Goal: Task Accomplishment & Management: Complete application form

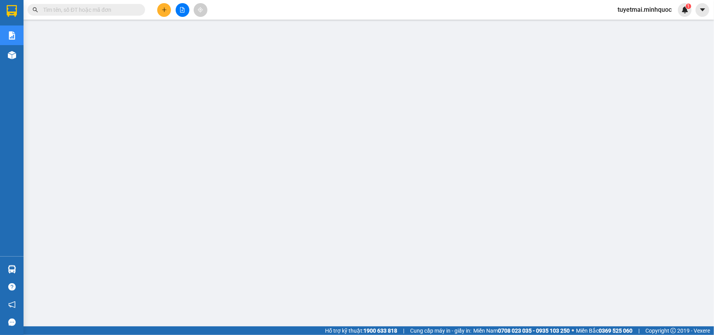
click at [84, 7] on input "text" at bounding box center [89, 9] width 93 height 9
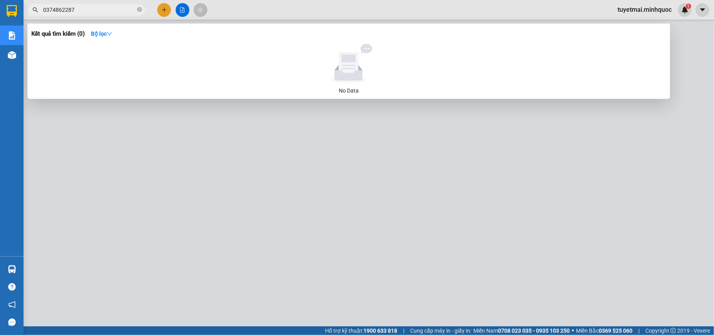
click at [78, 7] on input "0374862287" at bounding box center [89, 9] width 93 height 9
paste input "KT1010250041"
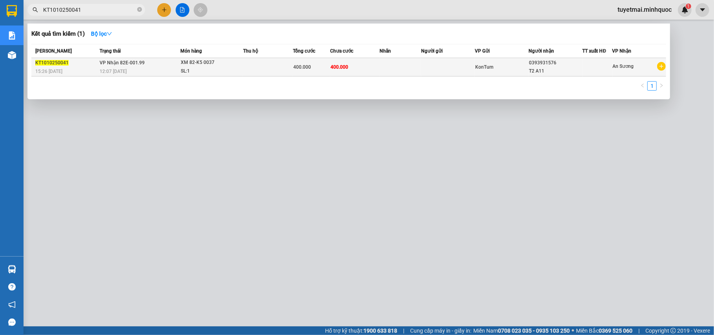
type input "KT1010250041"
click at [329, 60] on td "400.000" at bounding box center [311, 67] width 37 height 18
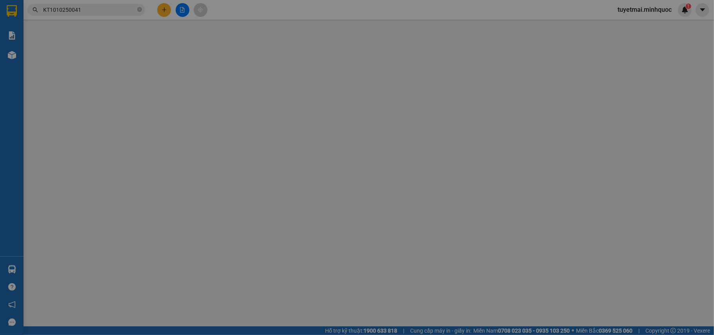
type input "0393931576"
type input "T2 A11"
type input "thu phơi khách"
type input "0"
type input "400.000"
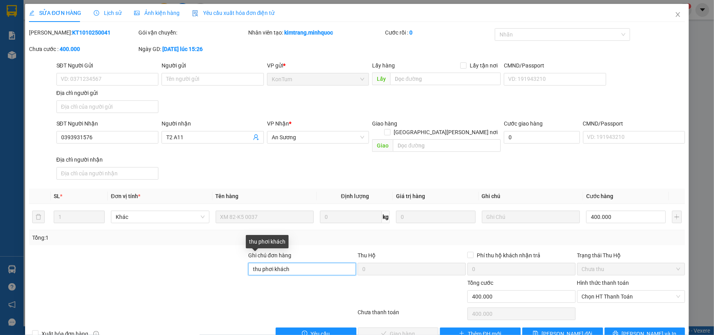
click at [303, 263] on input "thu phơi khách" at bounding box center [302, 269] width 108 height 13
click at [631, 291] on span "Chọn HT Thanh Toán" at bounding box center [631, 297] width 99 height 12
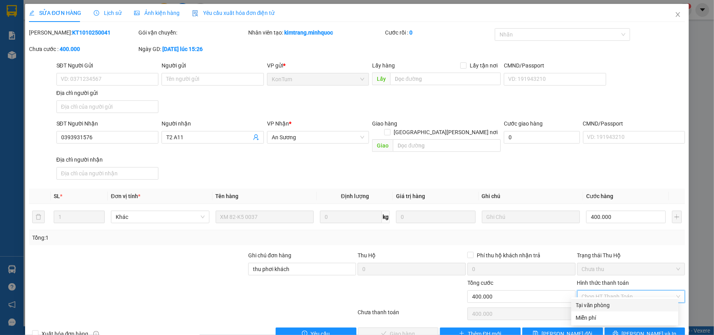
click at [617, 310] on div "Tại văn phòng" at bounding box center [624, 305] width 107 height 13
type input "0"
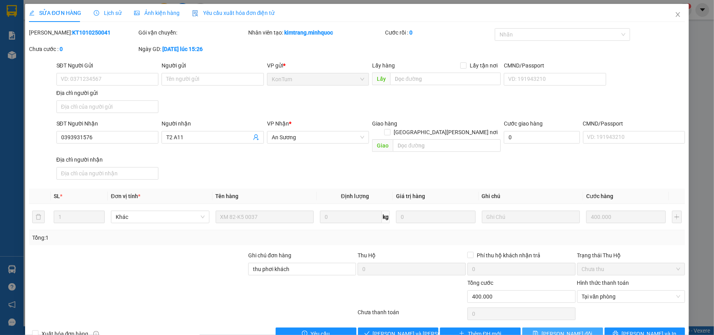
click at [562, 329] on span "[PERSON_NAME] đổi" at bounding box center [567, 333] width 51 height 9
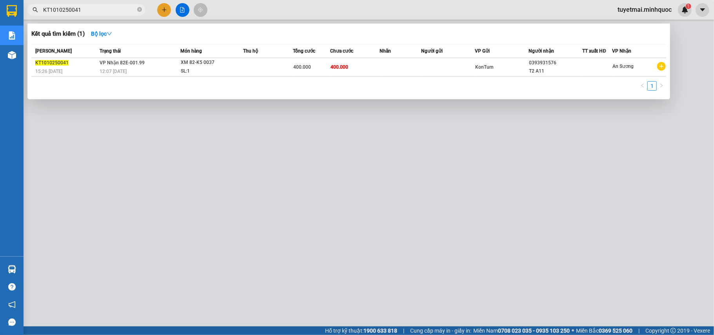
click at [108, 14] on span "KT1010250041" at bounding box center [86, 10] width 118 height 12
click at [110, 9] on input "KT1010250041" at bounding box center [89, 9] width 93 height 9
click at [99, 8] on input "0896036931" at bounding box center [89, 9] width 93 height 9
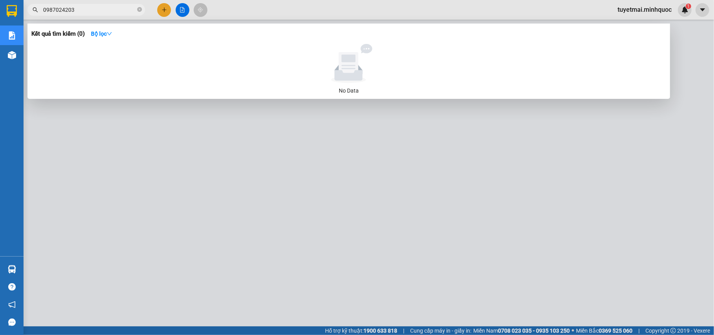
click at [105, 8] on input "0987024203" at bounding box center [89, 9] width 93 height 9
type input "0987024203"
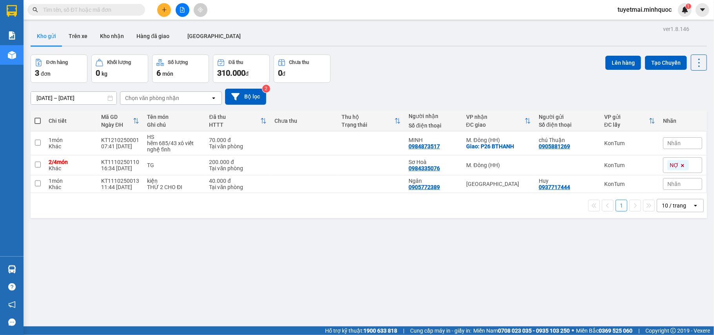
click at [118, 10] on input "text" at bounding box center [89, 9] width 93 height 9
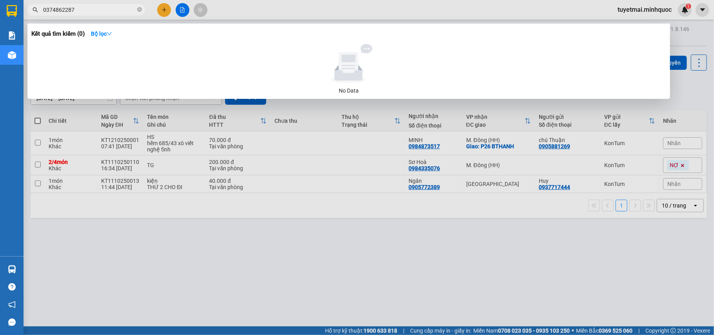
drag, startPoint x: 111, startPoint y: 10, endPoint x: 11, endPoint y: 11, distance: 99.6
click at [11, 11] on section "Kết quả tìm kiếm ( 0 ) Bộ lọc No Data 0374862287 tuyetmai.minhquoc 1 Báo cáo Bá…" at bounding box center [357, 167] width 714 height 335
type input "0703710670"
click at [181, 12] on div at bounding box center [357, 167] width 714 height 335
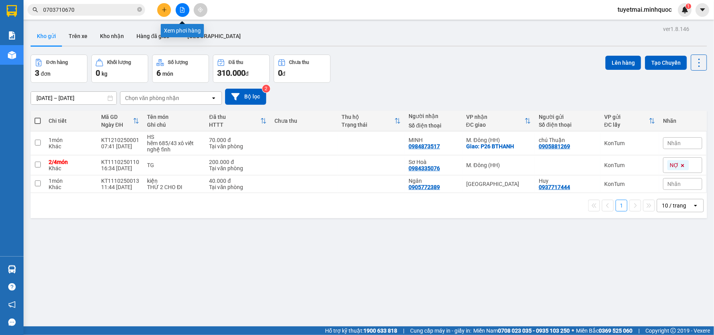
click at [181, 12] on icon "file-add" at bounding box center [182, 9] width 5 height 5
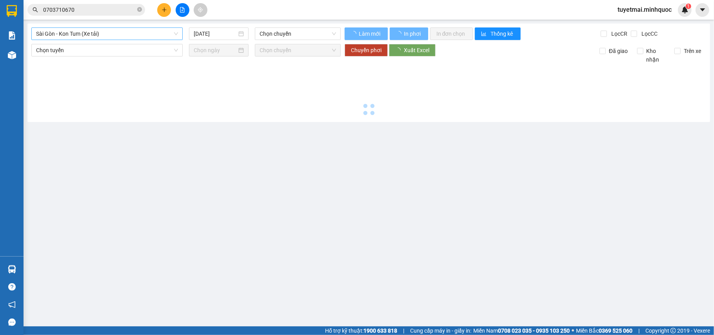
click at [111, 39] on span "Sài Gòn - Kon Tum (Xe tải)" at bounding box center [107, 34] width 142 height 12
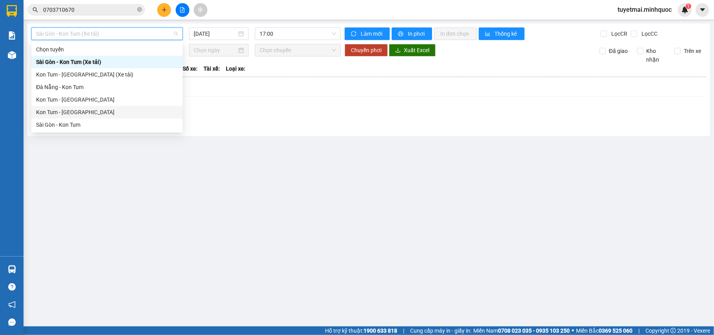
click at [75, 116] on div "Kon Tum - Sài Gòn" at bounding box center [107, 112] width 142 height 9
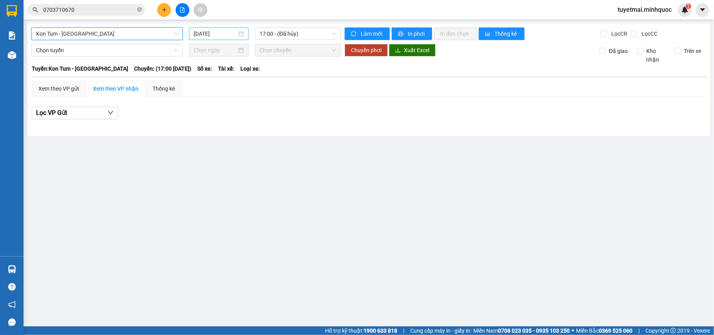
click at [215, 36] on input "12/10/2025" at bounding box center [215, 33] width 43 height 9
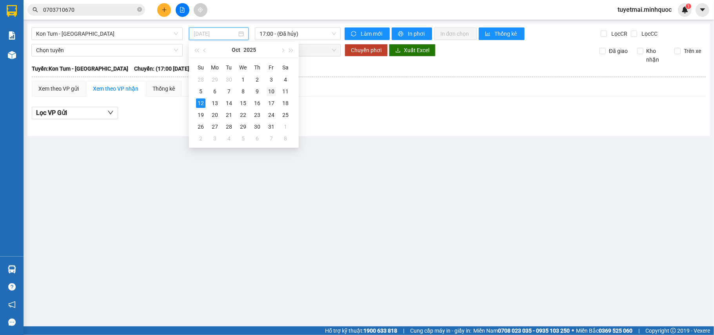
click at [268, 91] on div "10" at bounding box center [271, 91] width 9 height 9
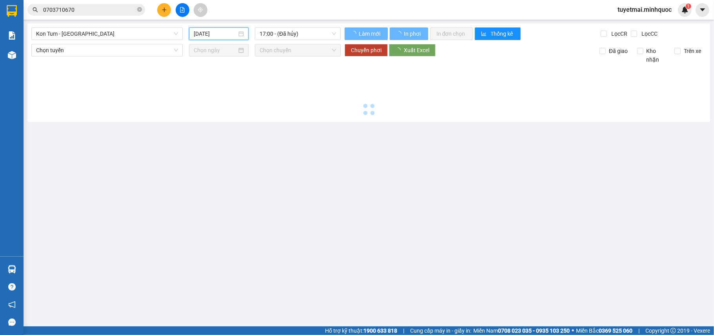
type input "10/10/2025"
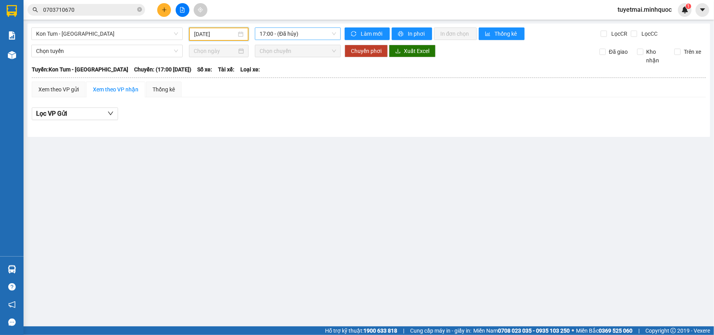
click at [299, 33] on span "17:00 - (Đã hủy)" at bounding box center [298, 34] width 76 height 12
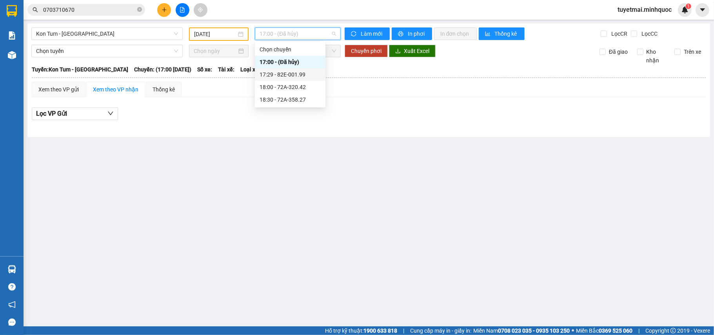
click at [306, 76] on div "17:29 - 82E-001.99" at bounding box center [290, 74] width 61 height 9
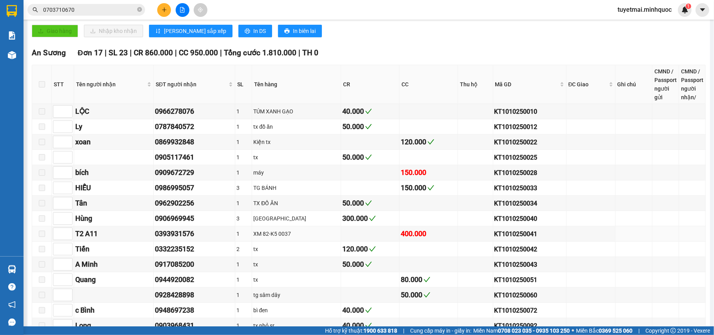
scroll to position [261, 0]
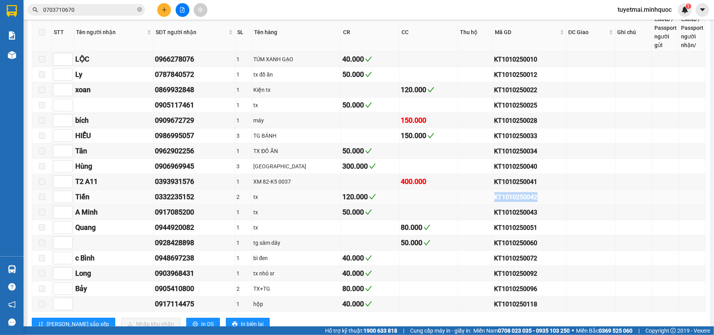
drag, startPoint x: 542, startPoint y: 195, endPoint x: 452, endPoint y: 199, distance: 90.3
click at [452, 199] on tr "Tiến 0332235152 2 tx 120.000 KT1010250042" at bounding box center [369, 196] width 674 height 15
drag, startPoint x: 558, startPoint y: 183, endPoint x: 463, endPoint y: 193, distance: 95.8
click at [463, 189] on tr "T2 A11 0393931576 1 XM 82-K5 0037 400.000 KT1010250041" at bounding box center [369, 181] width 674 height 15
copy tr "KT1010250041"
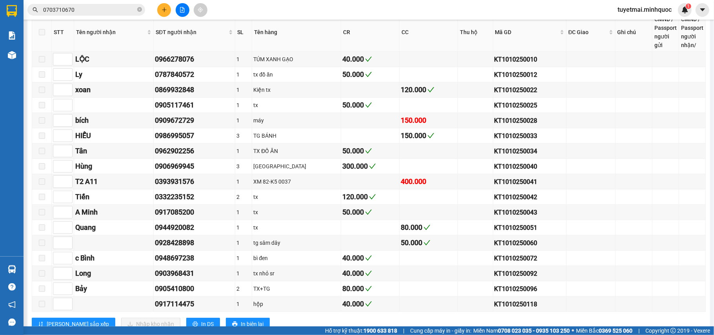
click at [104, 9] on input "0703710670" at bounding box center [89, 9] width 93 height 9
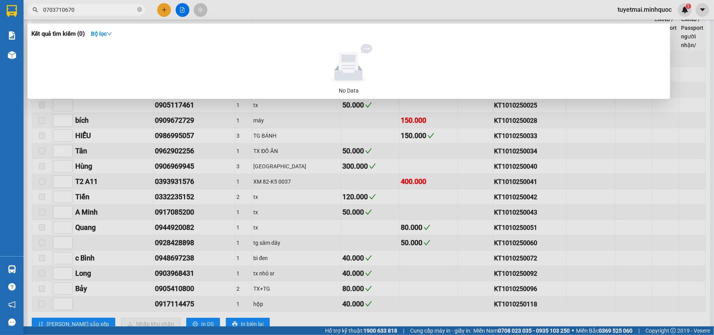
click at [104, 9] on input "0703710670" at bounding box center [89, 9] width 93 height 9
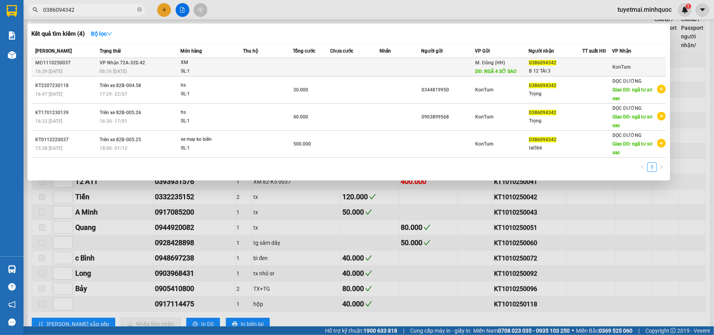
type input "0386094342"
click at [314, 66] on td at bounding box center [311, 67] width 37 height 18
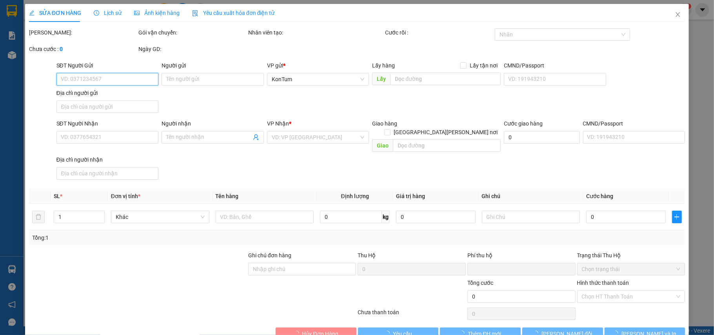
type input "NGÃ 4 SỞ SAO"
type input "0386094342"
type input "B 12 TÀI 3"
type input "0"
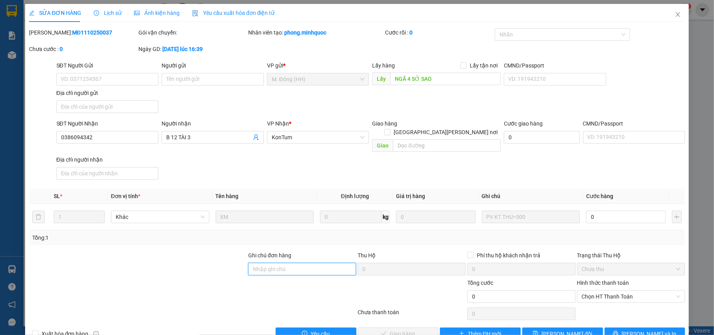
click at [297, 263] on input "Ghi chú đơn hàng" at bounding box center [302, 269] width 108 height 13
type input "sổ ck 11/10"
click at [513, 291] on input "0" at bounding box center [521, 296] width 108 height 13
click at [605, 211] on input "0" at bounding box center [625, 217] width 79 height 13
type input "5"
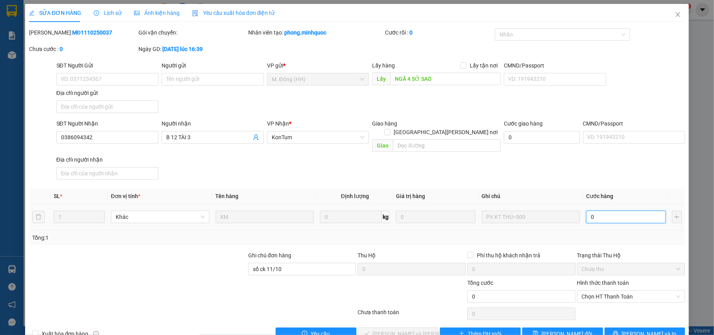
type input "5"
type input "50"
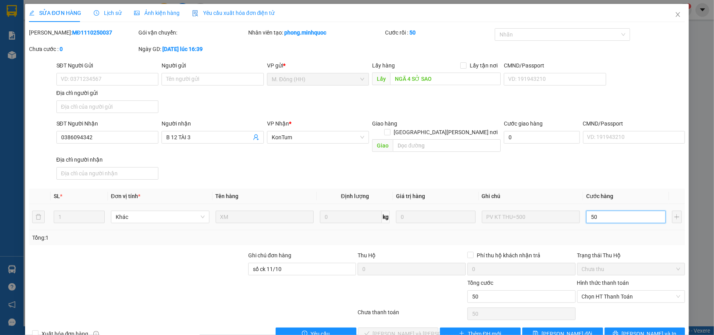
type input "500"
type input "5.000"
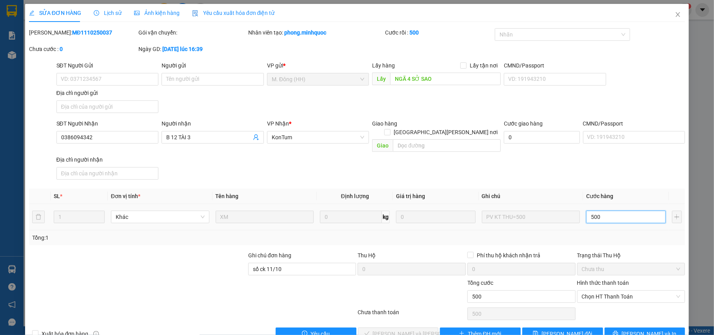
type input "5.000"
type input "50.000"
type input "500.000"
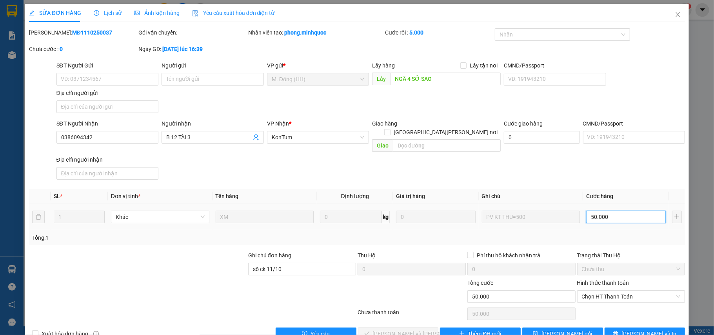
type input "500.000"
click at [608, 291] on span "Chọn HT Thanh Toán" at bounding box center [631, 297] width 99 height 12
type input "500.000"
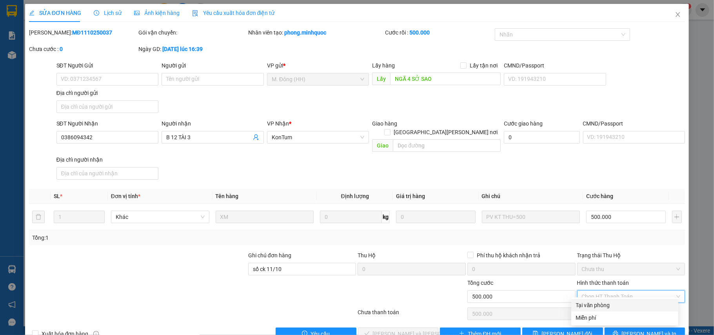
click at [607, 302] on div "Tại văn phòng" at bounding box center [625, 305] width 98 height 9
type input "0"
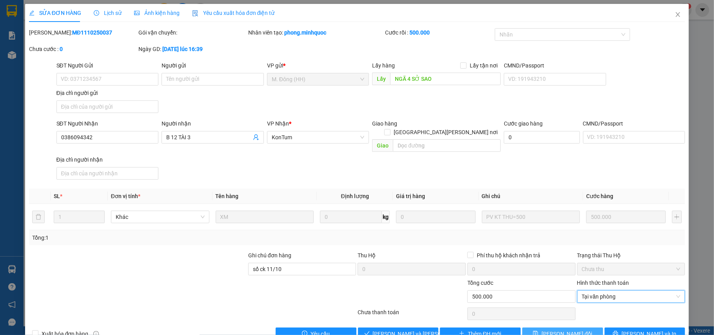
scroll to position [13, 0]
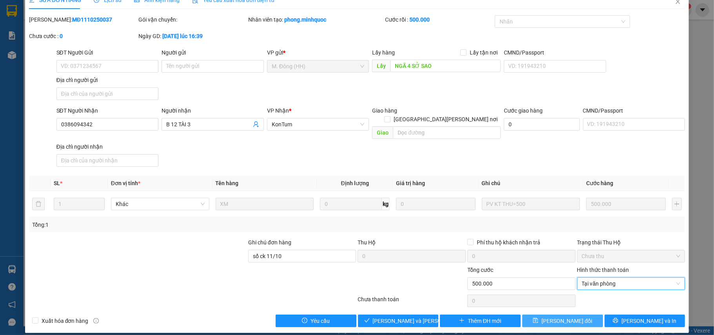
click at [565, 316] on span "[PERSON_NAME] đổi" at bounding box center [567, 320] width 51 height 9
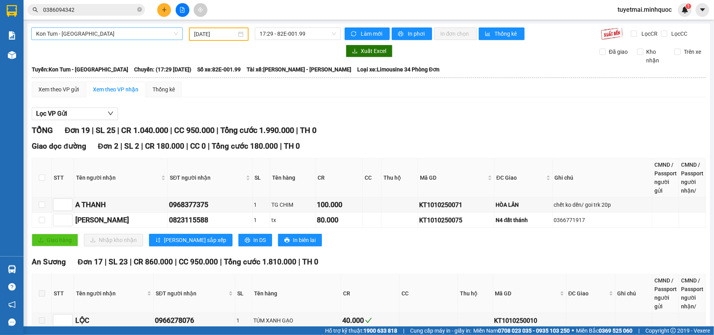
click at [125, 38] on span "Kon Tum - Sài Gòn" at bounding box center [107, 34] width 142 height 12
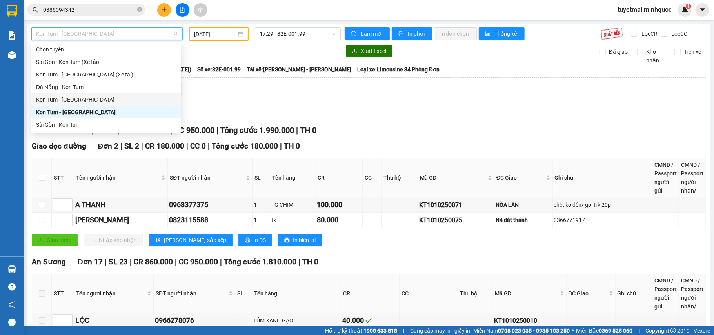
click at [84, 98] on div "Kon Tum - Đà Nẵng" at bounding box center [106, 99] width 140 height 9
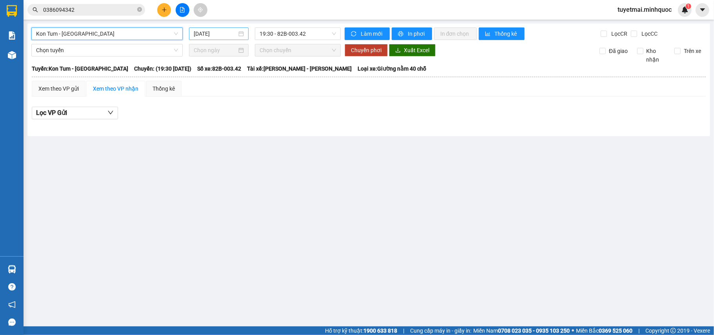
click at [224, 33] on input "12/10/2025" at bounding box center [215, 33] width 43 height 9
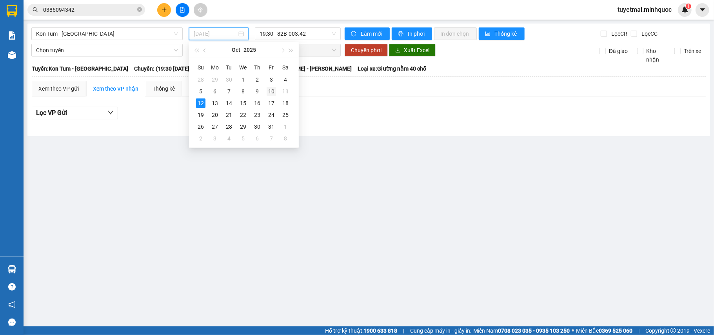
click at [274, 90] on div "10" at bounding box center [271, 91] width 9 height 9
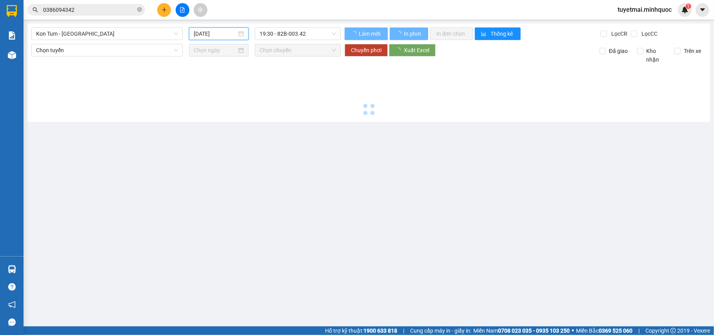
type input "10/10/2025"
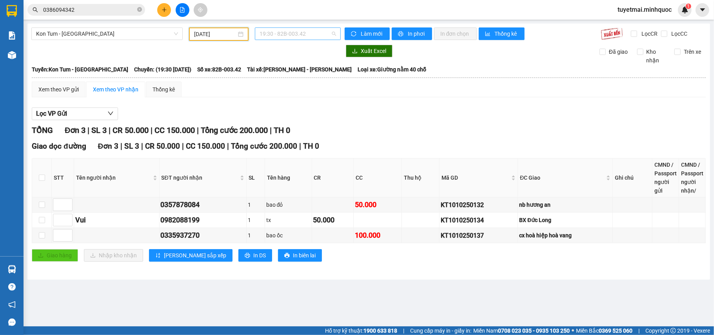
click at [304, 32] on span "19:30 - 82B-003.42" at bounding box center [298, 34] width 76 height 12
click at [300, 68] on div "20:00 - 76H-066.56" at bounding box center [290, 74] width 71 height 13
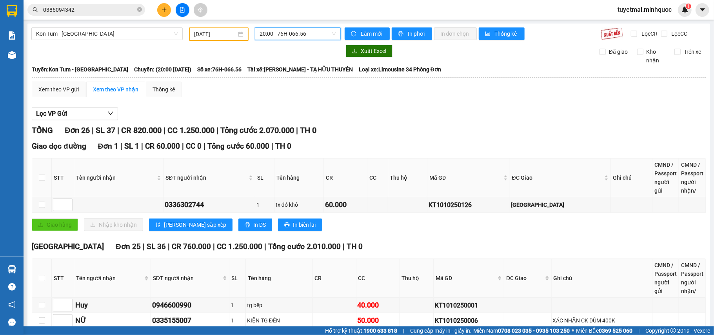
click at [298, 35] on span "20:00 - 76H-066.56" at bounding box center [298, 34] width 76 height 12
click at [311, 64] on div "19:30 - 82B-003.42" at bounding box center [287, 62] width 61 height 9
